Goal: Information Seeking & Learning: Learn about a topic

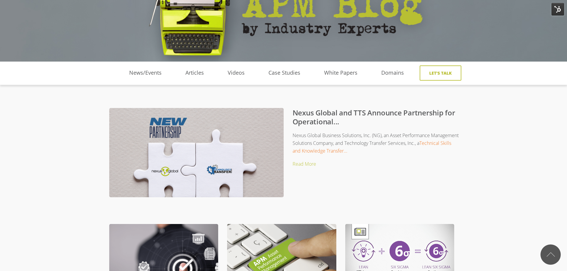
scroll to position [60, 0]
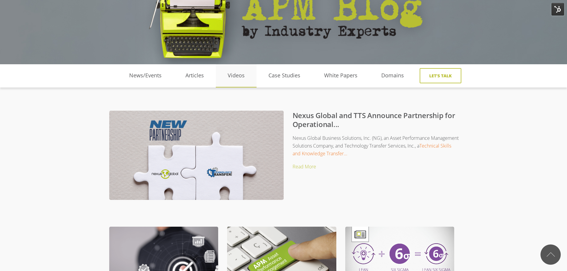
click at [244, 75] on link "Videos" at bounding box center [236, 75] width 41 height 9
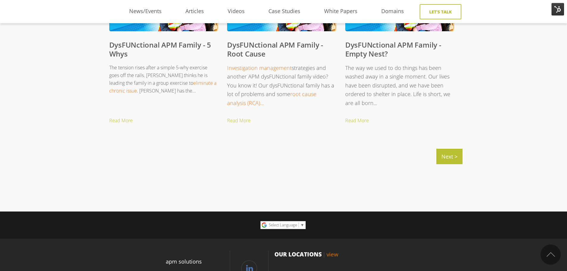
scroll to position [684, 0]
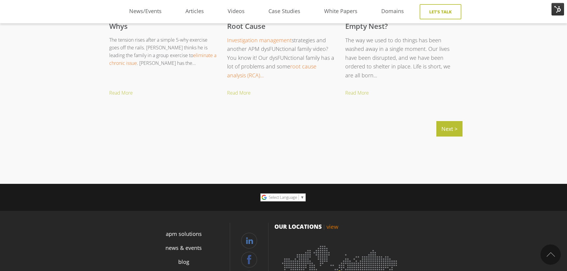
click at [434, 129] on div "Next >" at bounding box center [284, 127] width 358 height 24
click at [449, 129] on link "Next >" at bounding box center [449, 128] width 26 height 15
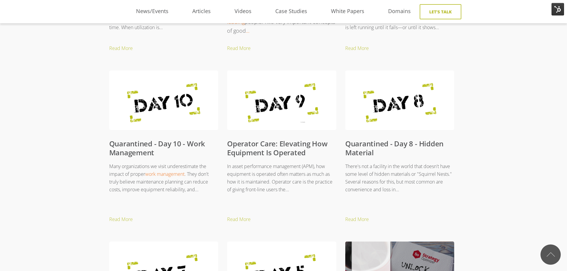
scroll to position [595, 0]
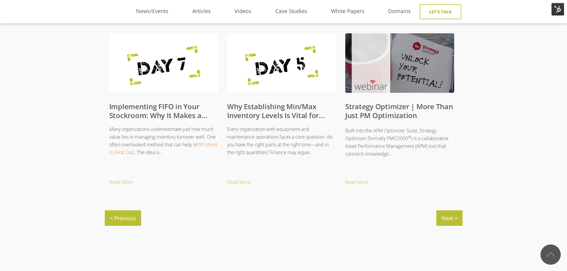
click at [383, 112] on link "Strategy Optimizer | More Than Just PM Optimization" at bounding box center [399, 110] width 108 height 19
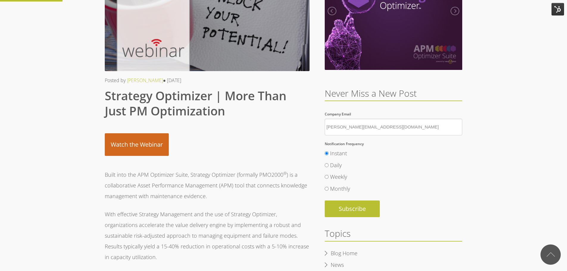
click at [127, 150] on link "Watch the Webinar" at bounding box center [137, 144] width 64 height 23
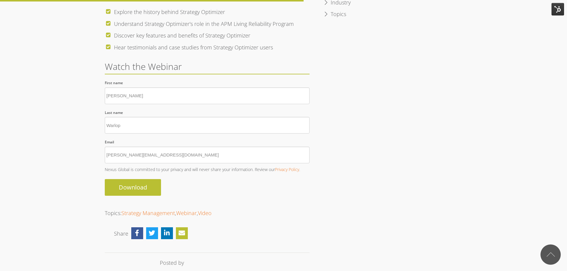
scroll to position [343, 0]
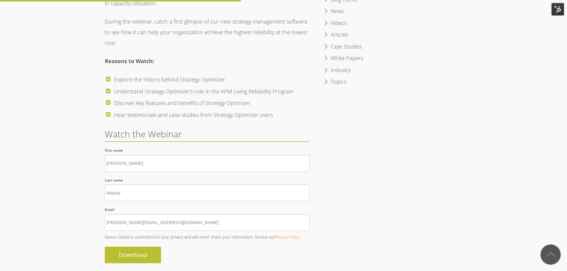
click at [138, 263] on div at bounding box center [207, 269] width 205 height 12
click at [368, 161] on div "Posted by Ken Tan ● Mar 04, 2019 Strategy Optimizer | More Than Just PM Optimiz…" at bounding box center [284, 69] width 358 height 742
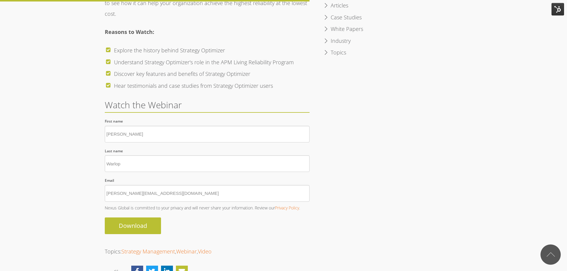
scroll to position [476, 0]
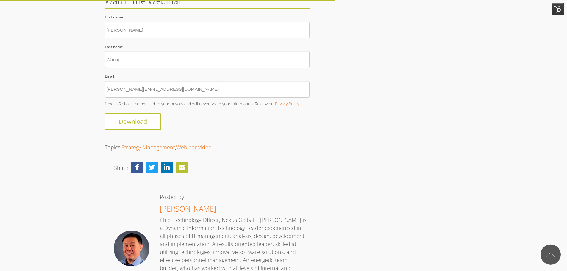
click at [135, 113] on input "Download" at bounding box center [133, 121] width 56 height 17
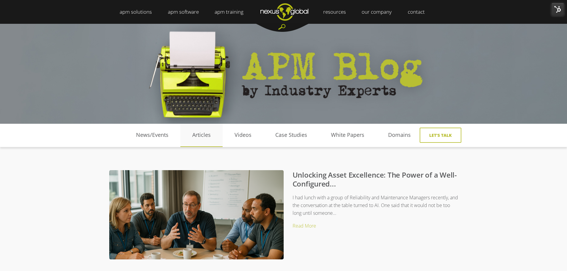
click at [199, 135] on link "Articles" at bounding box center [201, 135] width 42 height 9
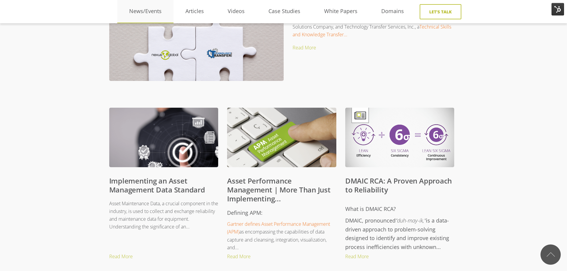
scroll to position [30, 0]
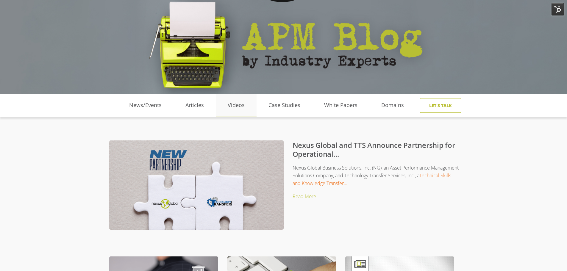
click at [245, 107] on link "Videos" at bounding box center [236, 105] width 41 height 9
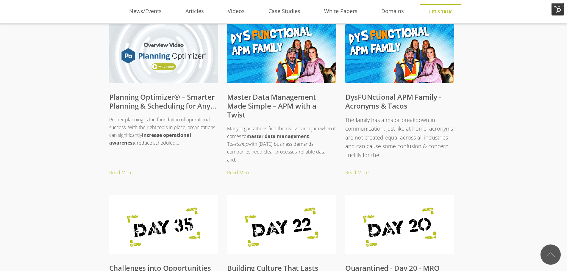
scroll to position [357, 0]
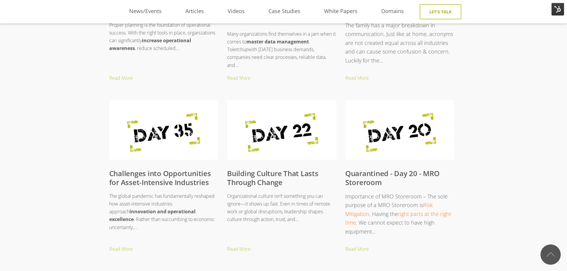
click at [359, 175] on link "Quarantined - Day 20 - MRO Storeroom" at bounding box center [392, 177] width 94 height 19
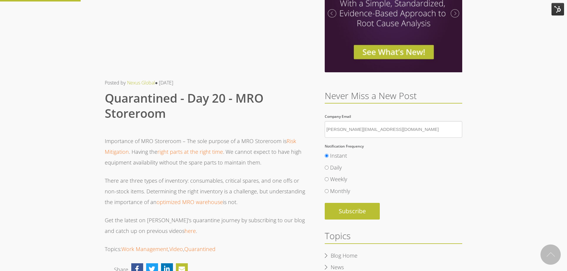
scroll to position [89, 0]
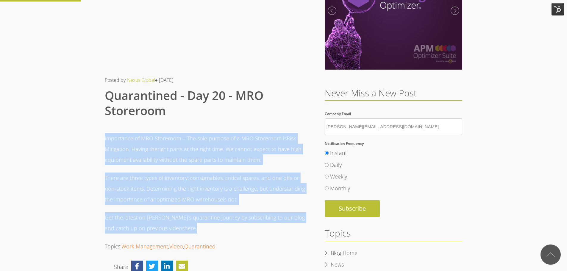
drag, startPoint x: 105, startPoint y: 138, endPoint x: 187, endPoint y: 225, distance: 120.0
click at [187, 225] on span "Importance of MRO Storeroom – The sole purpose of a MRO Storeroom is Risk Mitig…" at bounding box center [207, 183] width 205 height 101
copy span "Importance of MRO Storeroom – The sole purpose of a MRO Storeroom is Risk Mitig…"
